Goal: Navigation & Orientation: Find specific page/section

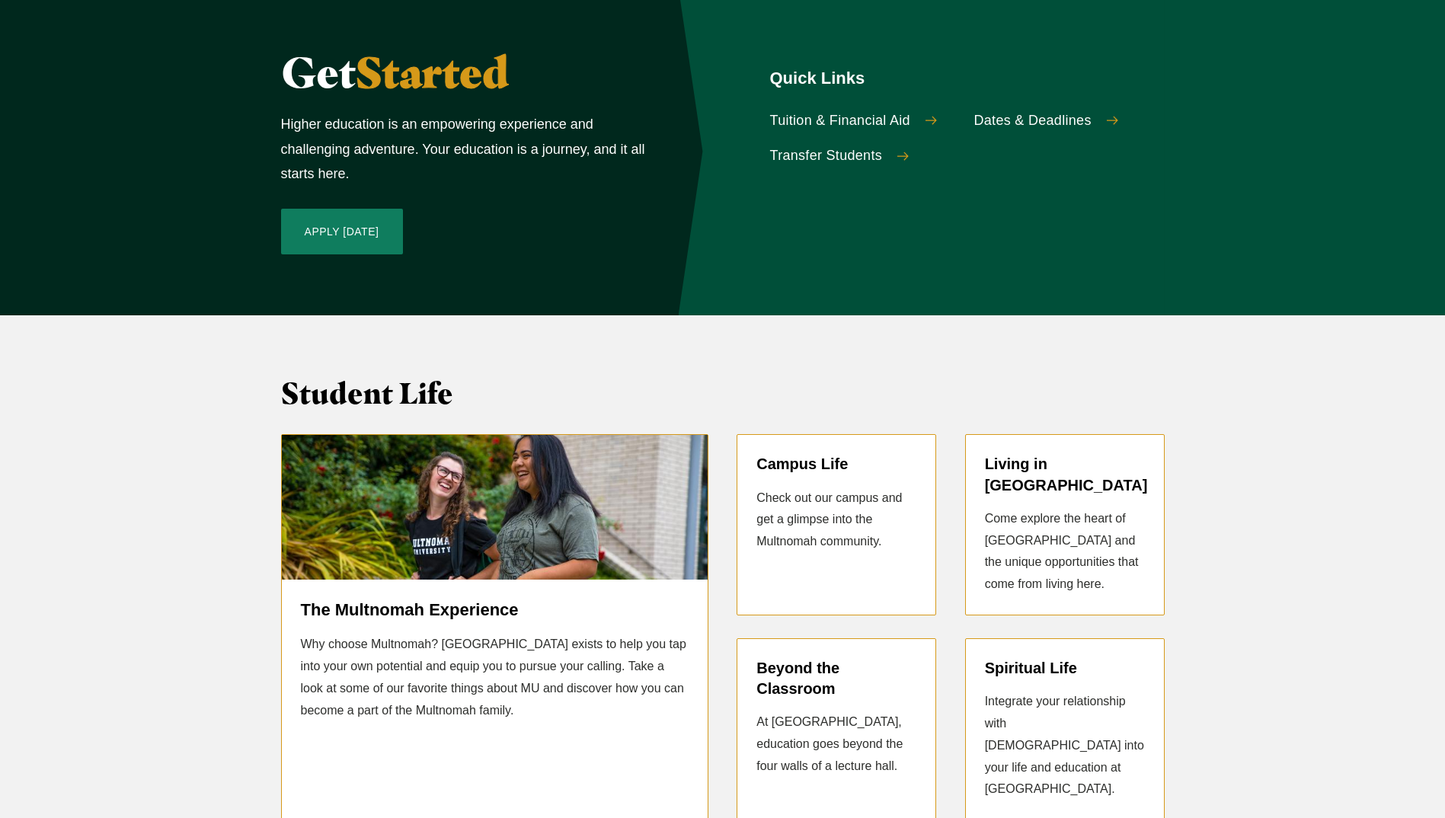
scroll to position [3275, 0]
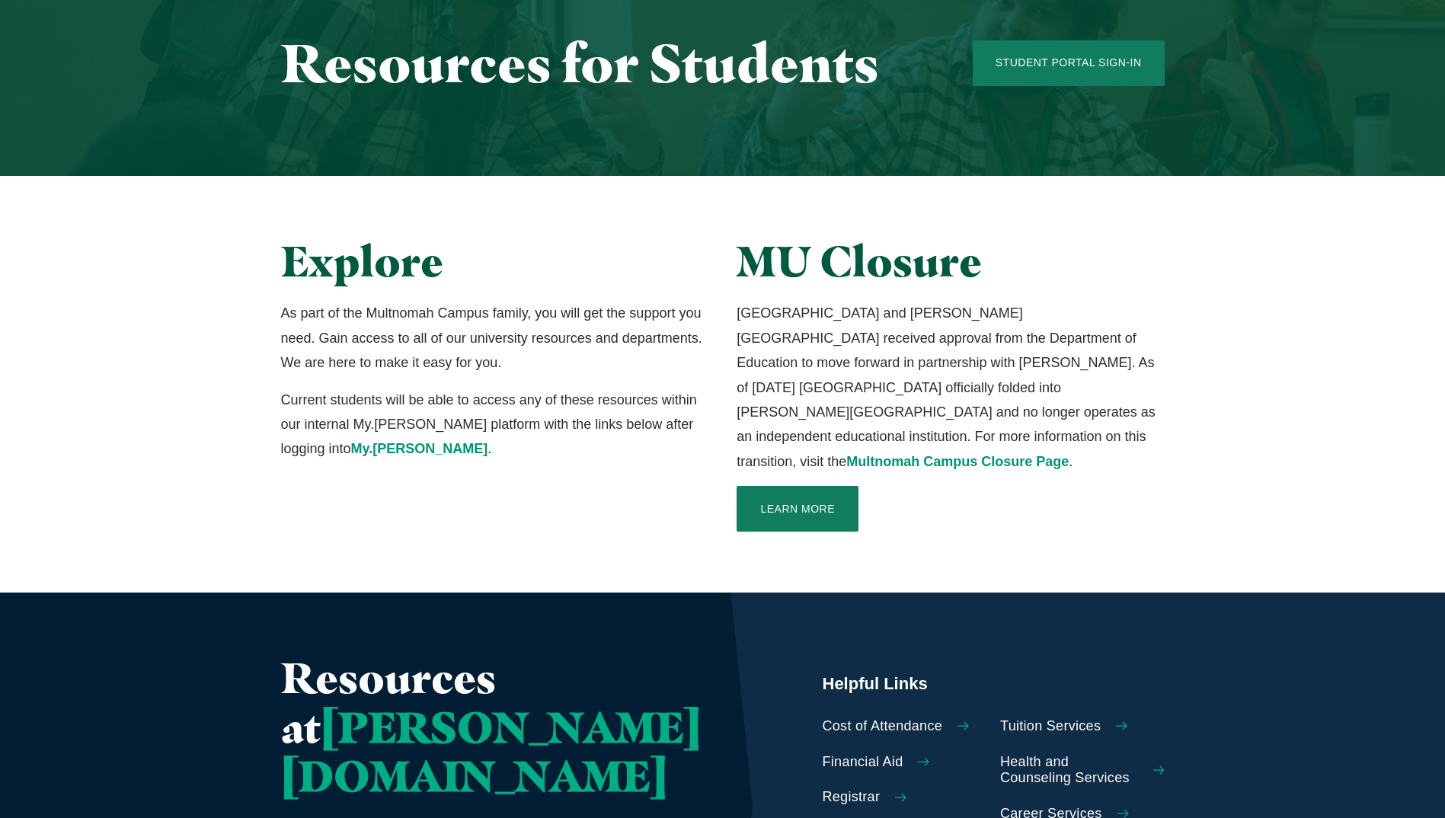
scroll to position [305, 0]
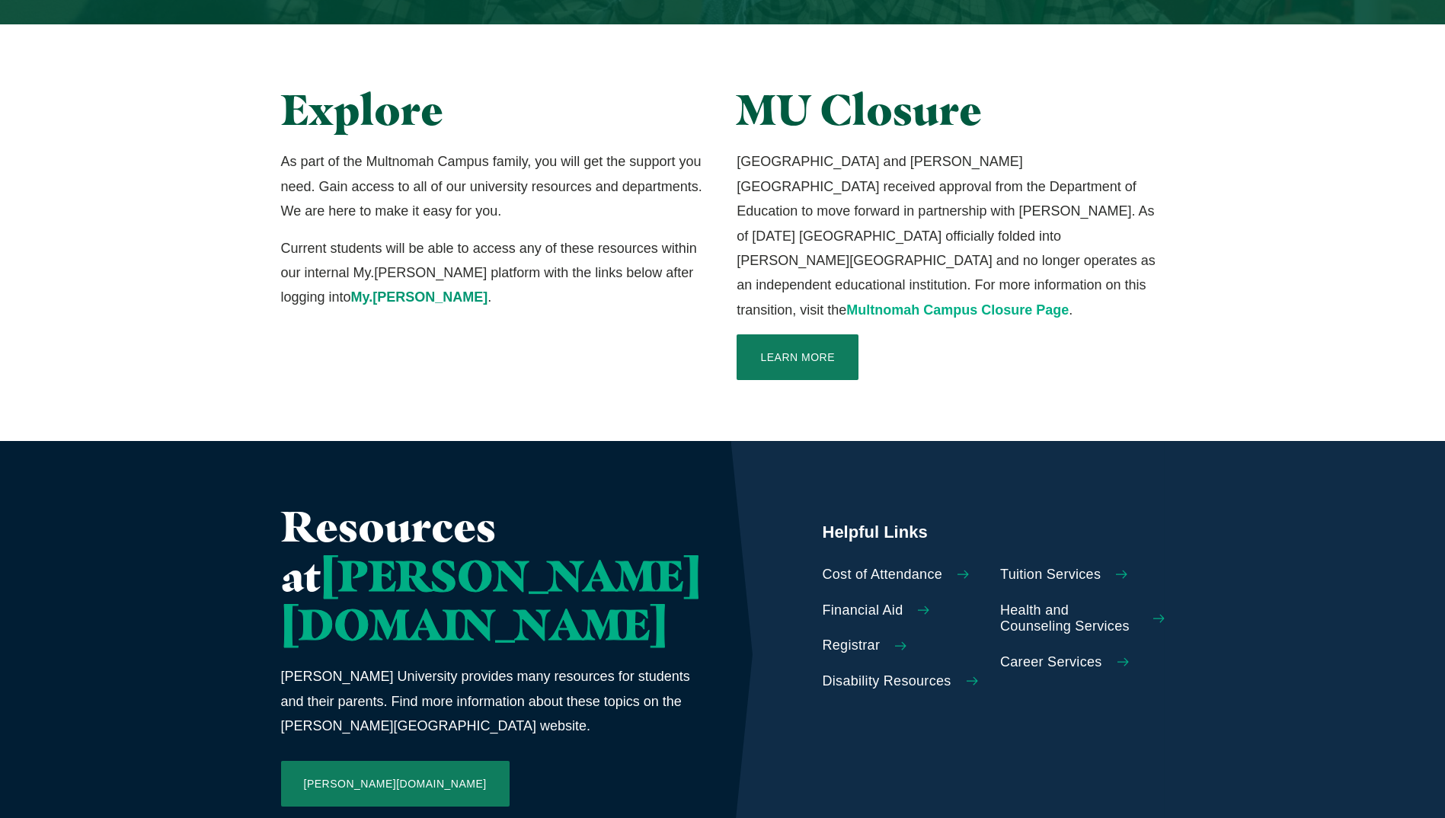
click at [846, 302] on link "Multnomah Campus Closure Page" at bounding box center [957, 309] width 222 height 15
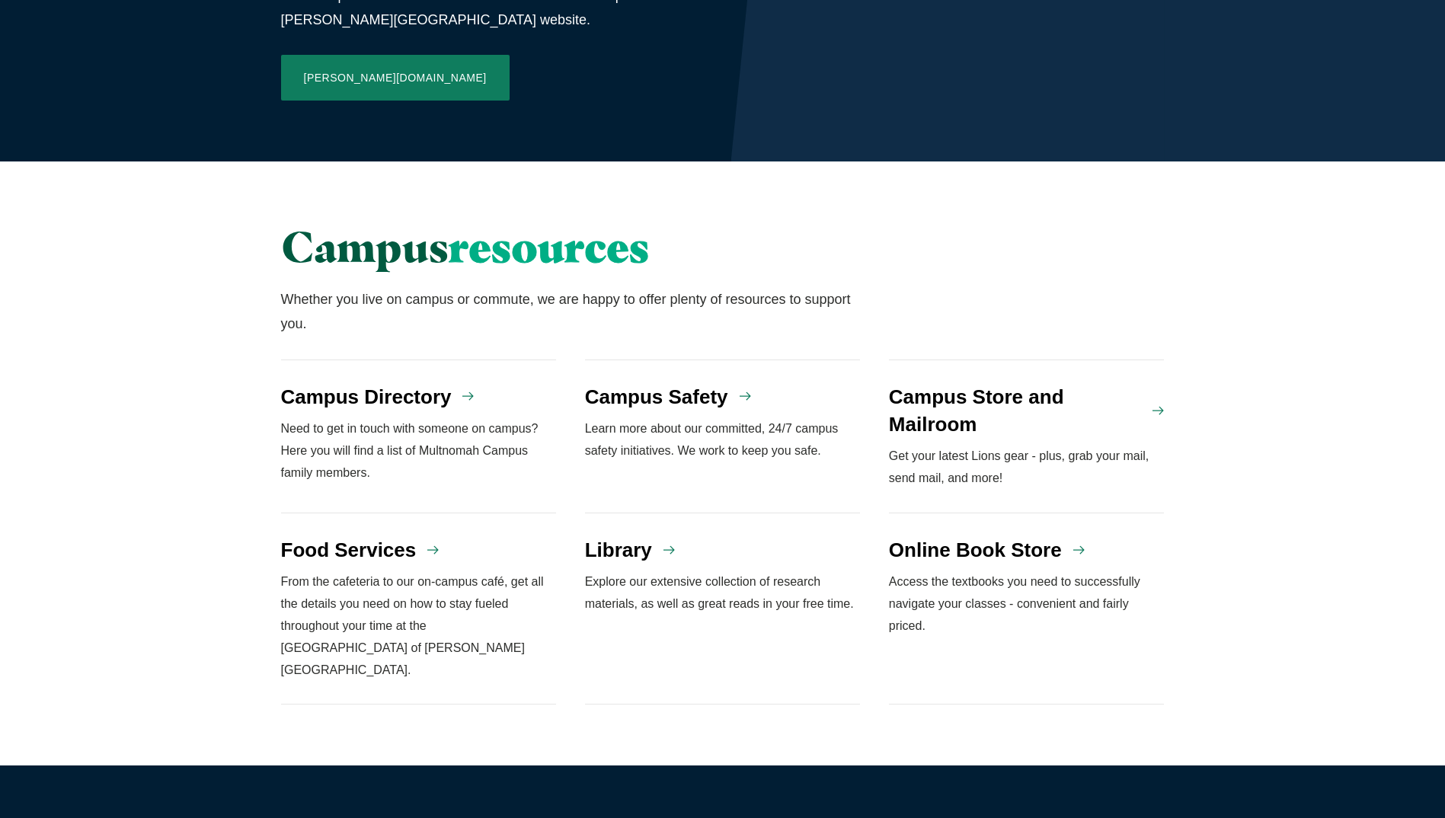
scroll to position [1142, 0]
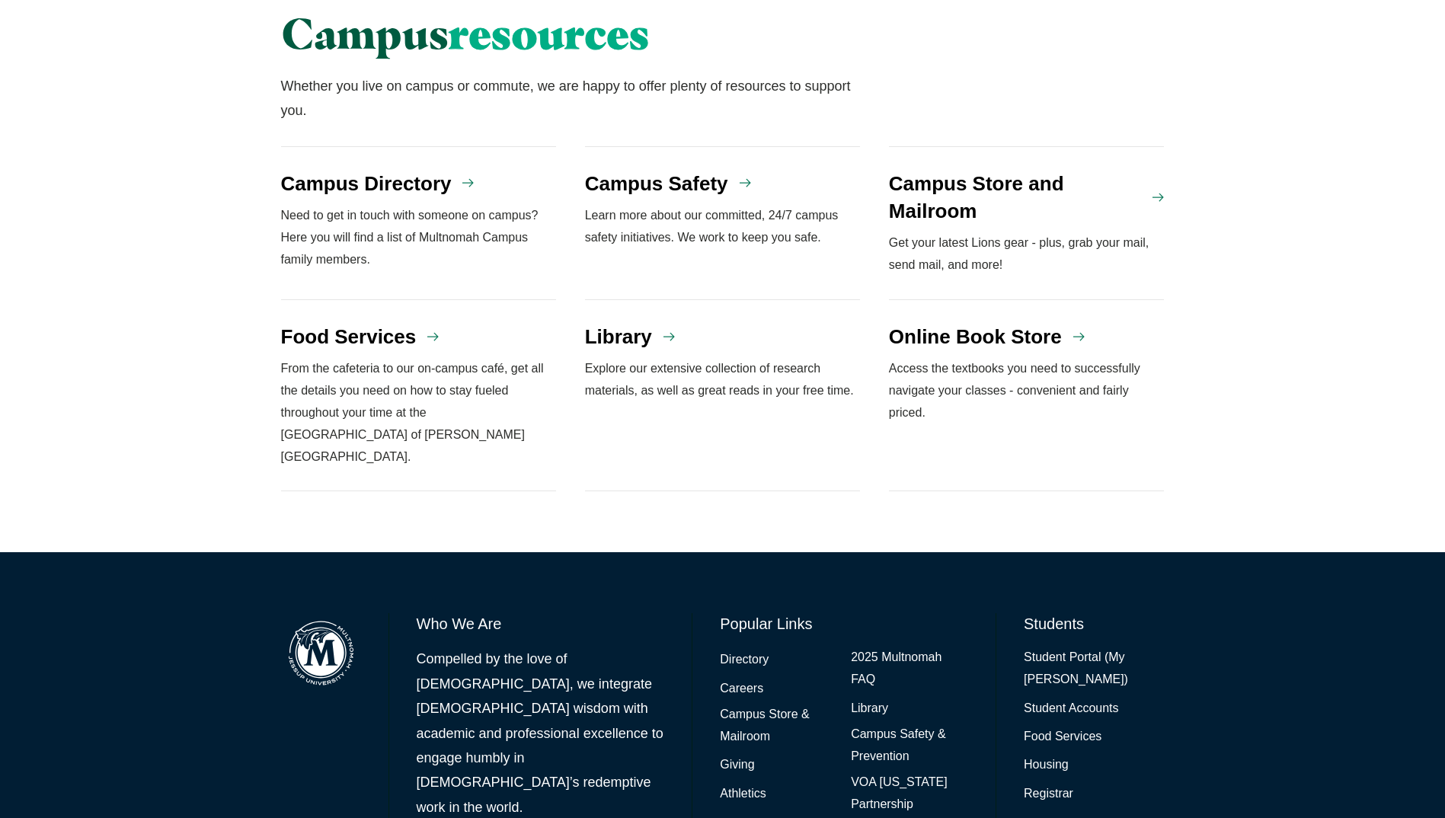
scroll to position [1235, 0]
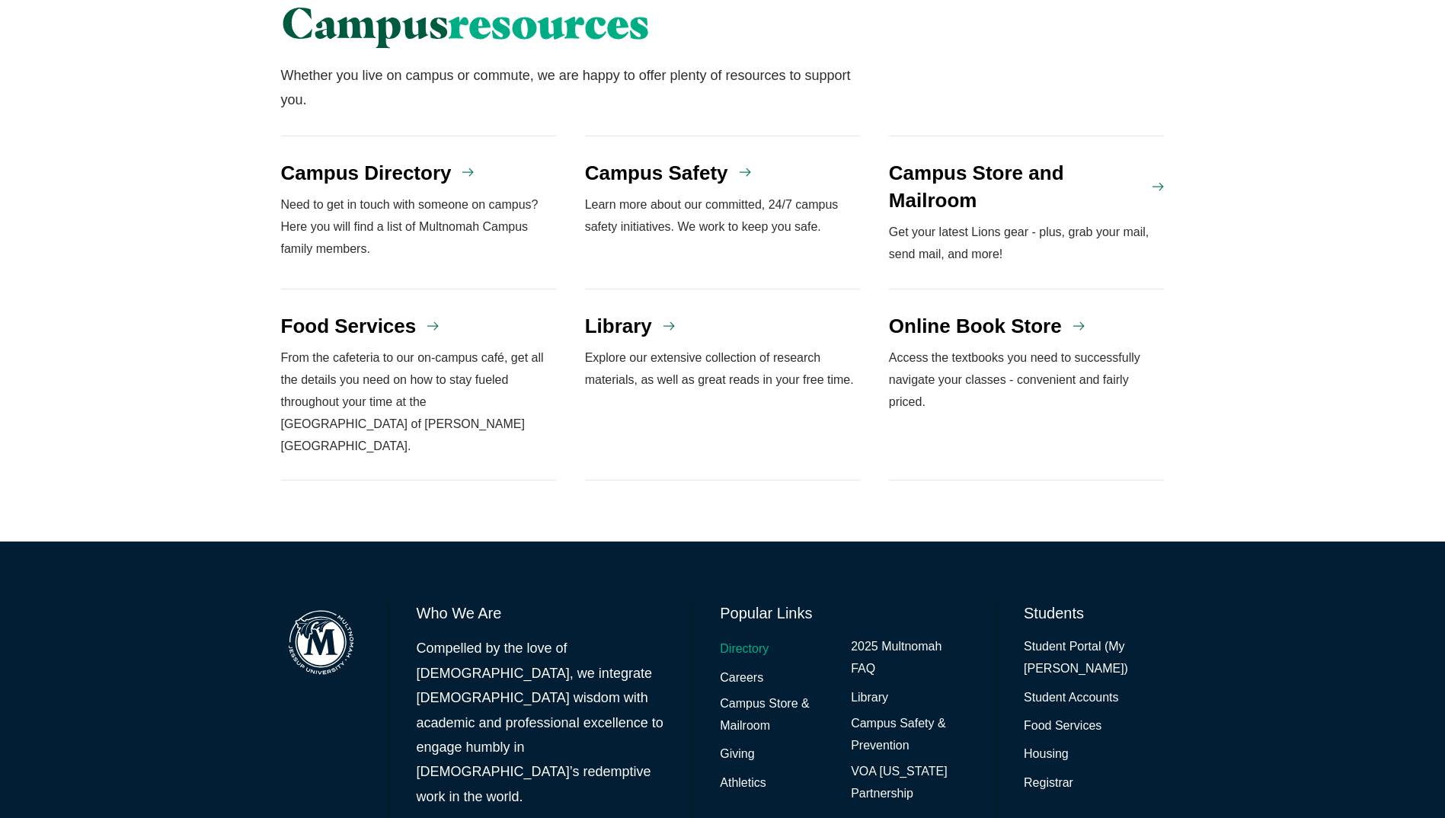
click at [730, 638] on link "Directory" at bounding box center [744, 649] width 49 height 22
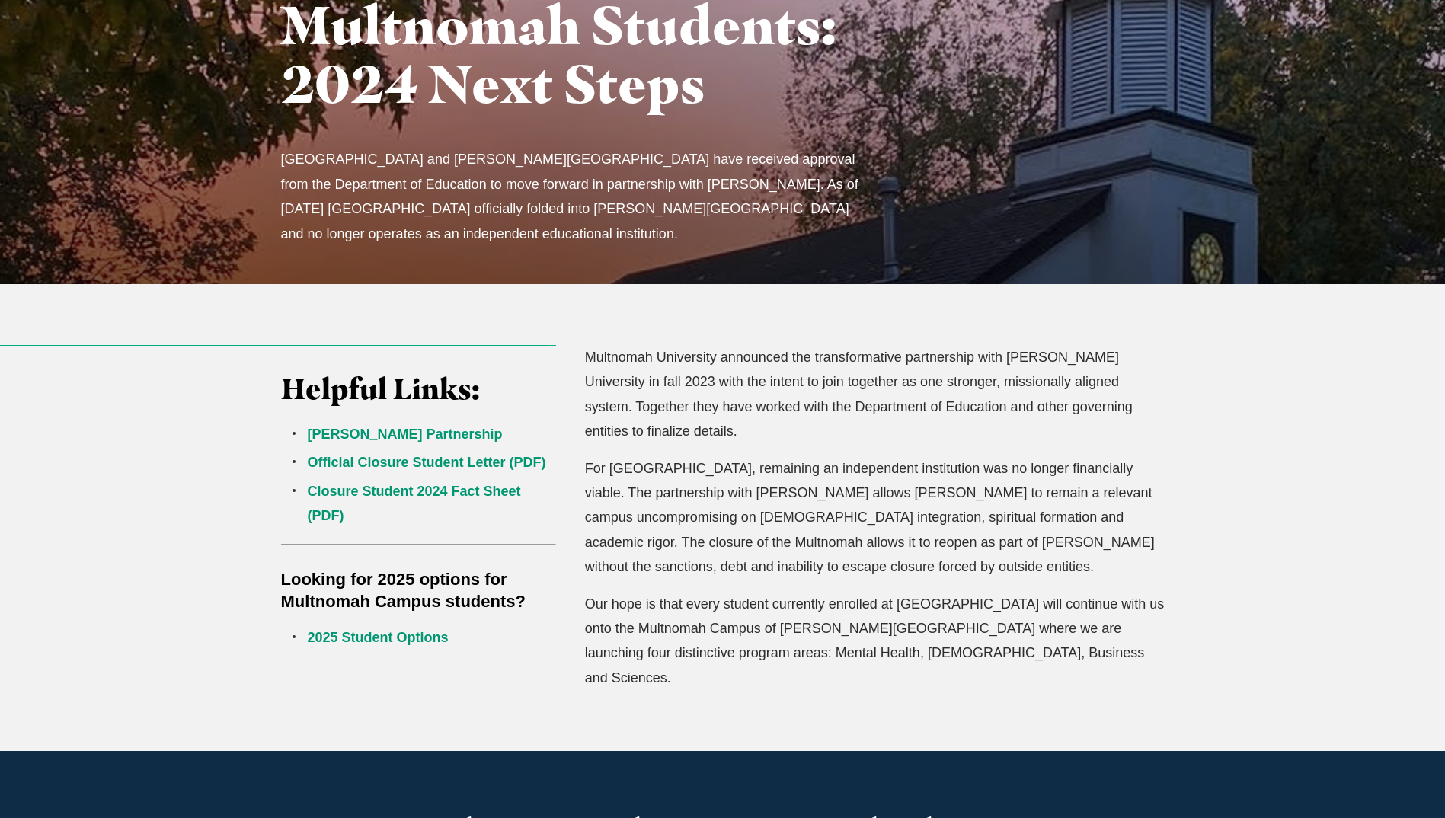
scroll to position [228, 0]
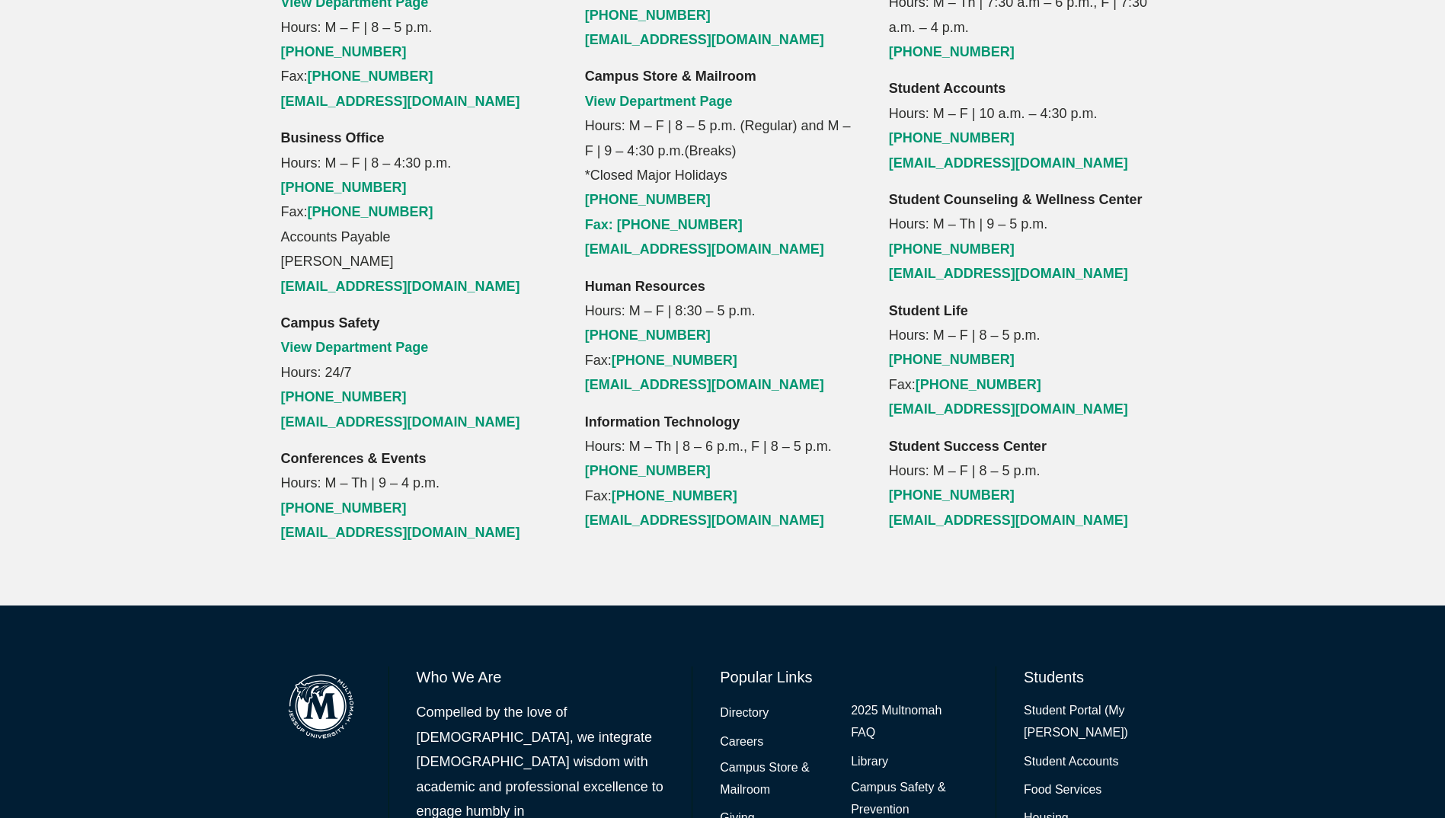
scroll to position [1676, 0]
